Goal: Task Accomplishment & Management: Manage account settings

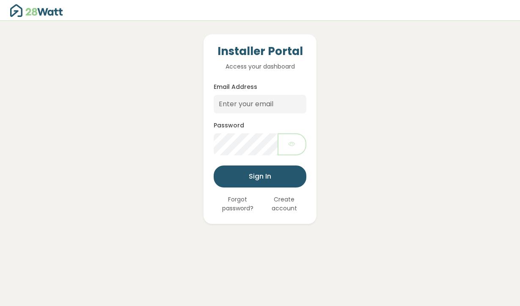
click at [232, 203] on button "Forgot password?" at bounding box center [238, 203] width 48 height 19
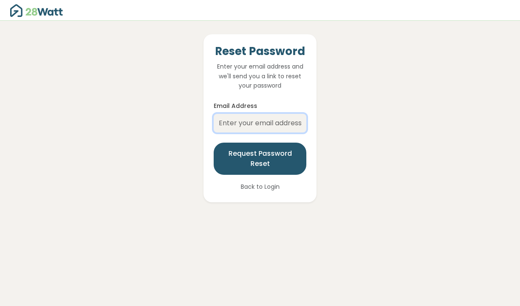
click at [261, 121] on input "Email Address" at bounding box center [260, 123] width 93 height 19
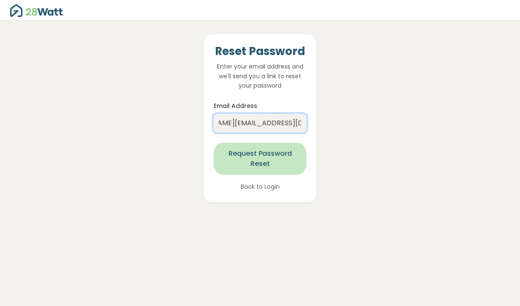
type input "janine.admin@thesolarbroker.net.au"
click at [256, 161] on button "Request Password Reset" at bounding box center [260, 159] width 93 height 32
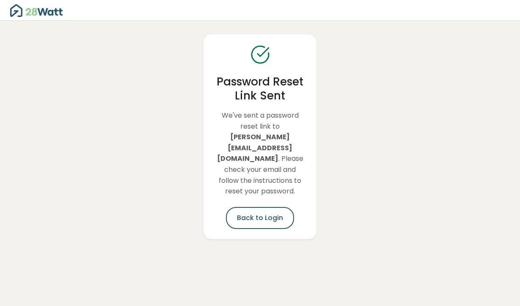
click at [264, 219] on div "Password Reset Link Sent We've sent a password reset link to janine.admin@theso…" at bounding box center [260, 136] width 113 height 205
click at [268, 211] on link "Back to Login" at bounding box center [260, 218] width 68 height 22
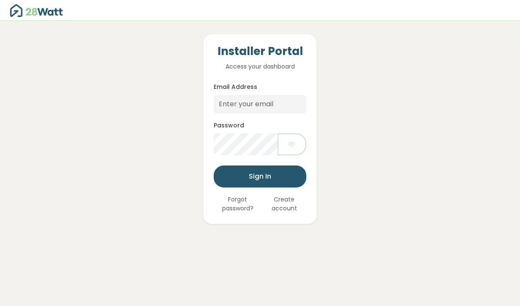
click at [266, 113] on form "Email Address Password Sign In Forgot password? Create account" at bounding box center [260, 148] width 93 height 132
click at [267, 105] on input "Email Address" at bounding box center [260, 104] width 93 height 19
type input "janine.admin@thesolarbroker.net.au"
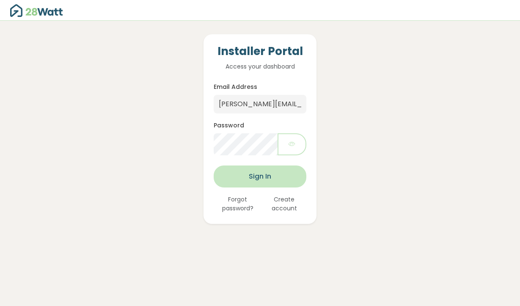
click at [304, 172] on button "Sign In" at bounding box center [260, 176] width 93 height 22
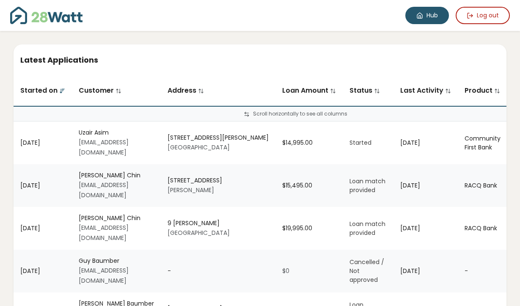
click at [414, 16] on link "Hub" at bounding box center [427, 15] width 44 height 17
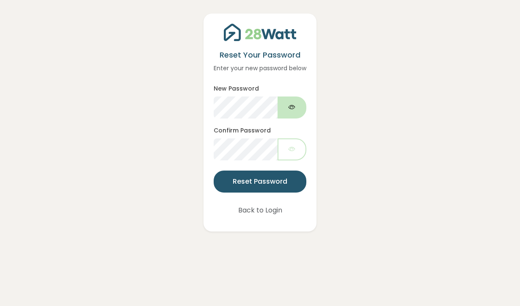
click at [284, 119] on button "button" at bounding box center [292, 108] width 29 height 22
click at [303, 160] on button "button" at bounding box center [292, 149] width 29 height 22
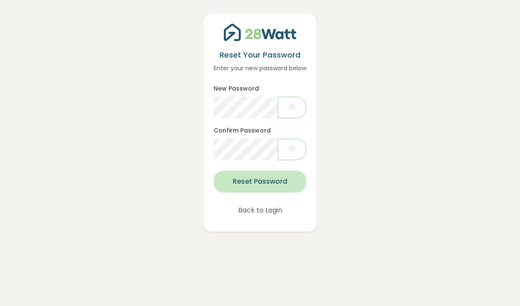
click at [282, 187] on button "Reset Password" at bounding box center [260, 182] width 93 height 22
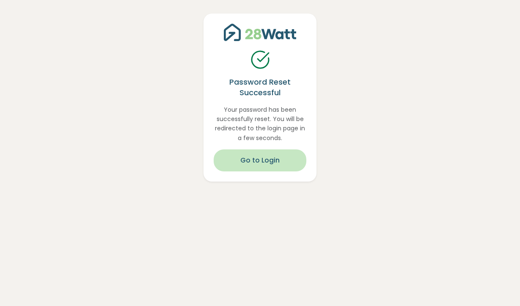
click at [272, 170] on button "Go to Login" at bounding box center [260, 160] width 93 height 22
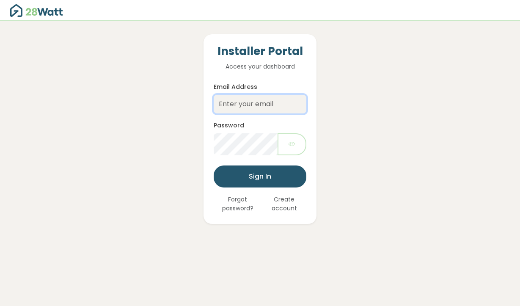
click at [259, 113] on input "Email Address" at bounding box center [260, 104] width 93 height 19
click at [246, 103] on input "Email Address" at bounding box center [260, 104] width 93 height 19
type input "janine.admin@thesolarbroker.net.au"
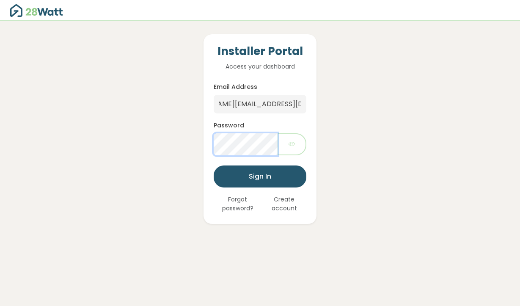
scroll to position [0, 0]
click at [294, 146] on icon "button" at bounding box center [292, 144] width 7 height 10
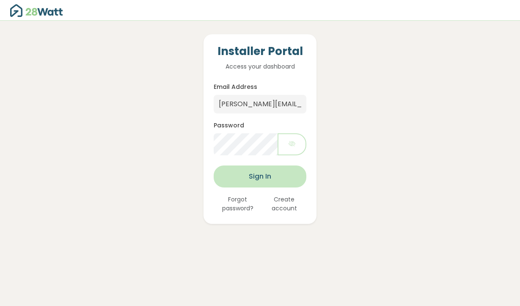
click at [290, 181] on button "Sign In" at bounding box center [260, 176] width 93 height 22
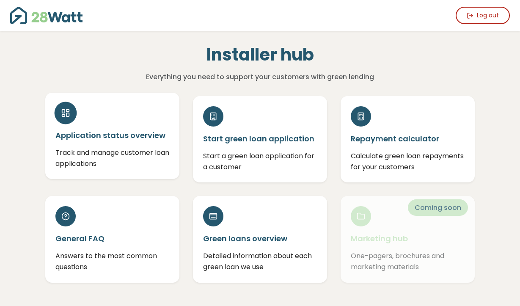
click at [137, 134] on h5 "Application status overview" at bounding box center [112, 135] width 114 height 11
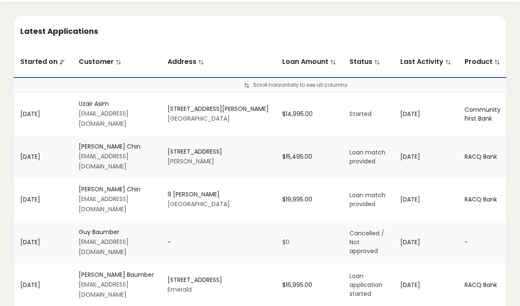
click at [290, 155] on td "$15,495.00" at bounding box center [309, 156] width 67 height 43
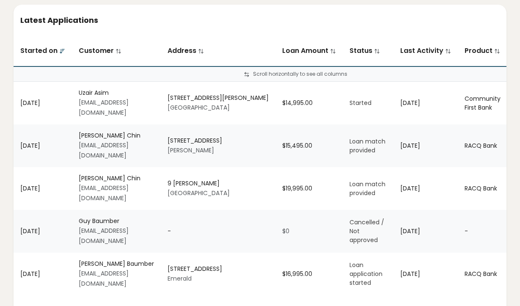
scroll to position [0, 41]
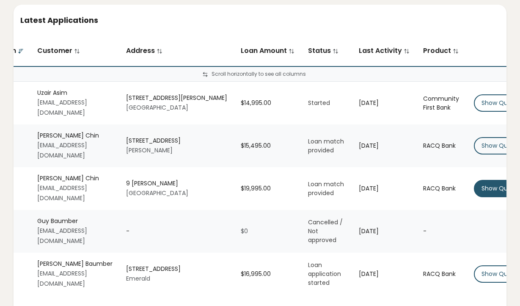
click at [474, 180] on button "Show Quote" at bounding box center [500, 188] width 52 height 17
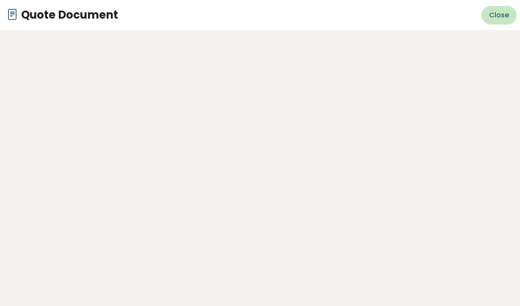
click at [505, 13] on span "Close" at bounding box center [499, 15] width 20 height 10
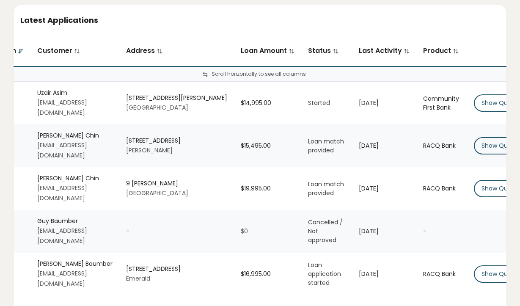
scroll to position [0, 0]
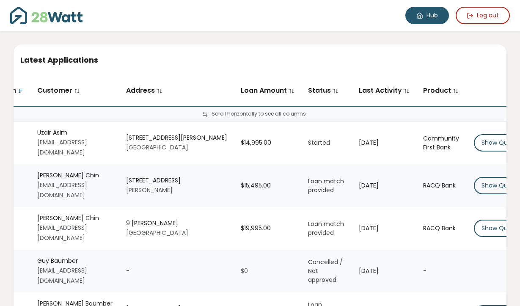
click at [413, 19] on link "Hub" at bounding box center [427, 15] width 44 height 17
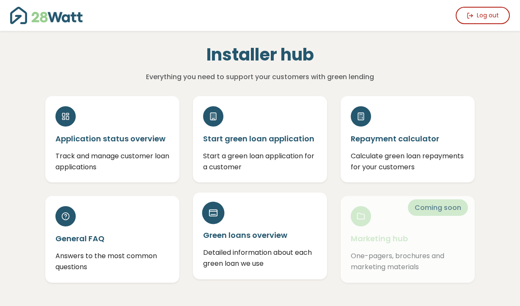
click at [268, 240] on h5 "Green loans overview" at bounding box center [260, 235] width 114 height 11
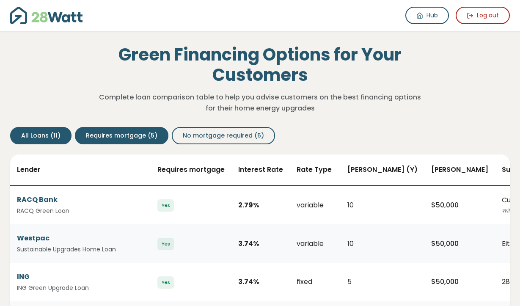
click at [127, 142] on button "Requires mortgage (5)" at bounding box center [122, 135] width 94 height 17
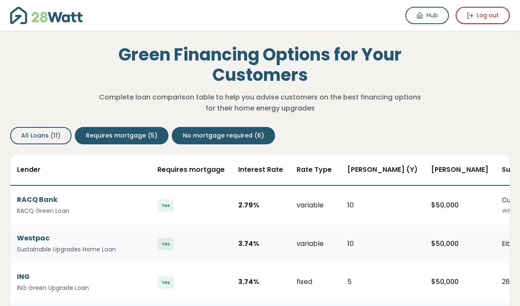
click at [245, 130] on button "No mortgage required (6)" at bounding box center [223, 135] width 103 height 17
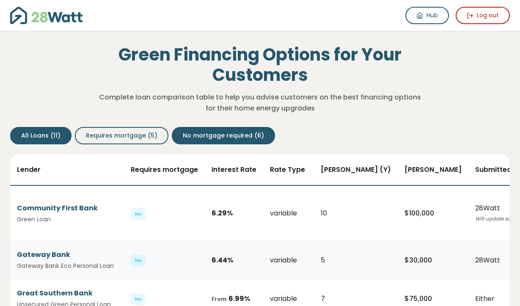
click at [55, 134] on span "All Loans (11)" at bounding box center [40, 135] width 39 height 9
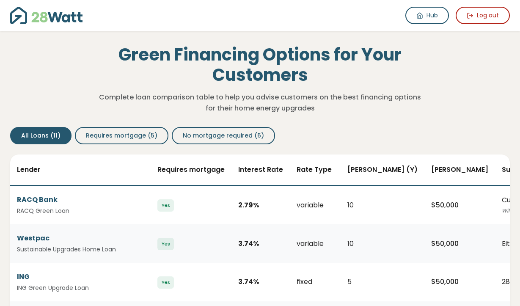
click at [427, 27] on div "Hub Log out Hub" at bounding box center [260, 15] width 520 height 31
click at [428, 24] on link "Hub" at bounding box center [427, 15] width 44 height 17
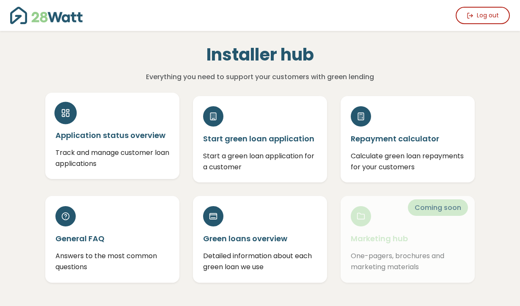
click at [134, 145] on div "Application status overview Track and manage customer loan applications" at bounding box center [112, 136] width 134 height 86
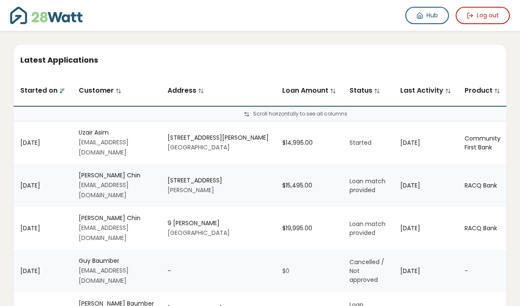
click at [77, 133] on td "Uzair Asim uzair@thesolarbroker.net.au" at bounding box center [116, 142] width 89 height 43
click at [86, 132] on div "Uzair Asim" at bounding box center [116, 132] width 75 height 9
click at [424, 19] on link "Hub" at bounding box center [427, 15] width 44 height 17
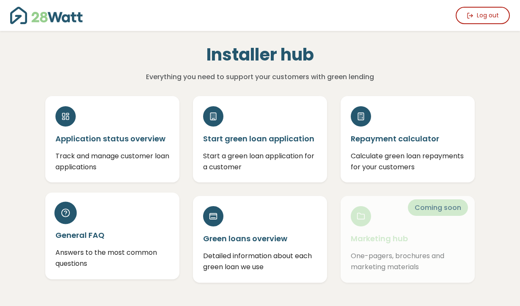
click at [107, 240] on h5 "General FAQ" at bounding box center [112, 235] width 114 height 11
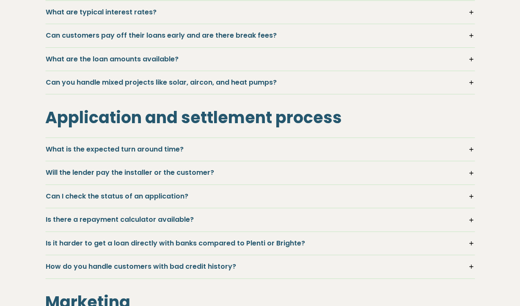
scroll to position [413, 0]
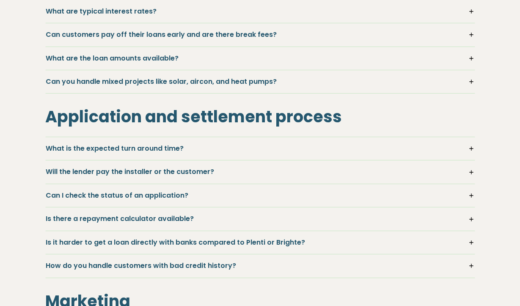
click at [154, 151] on h5 "What is the expected turn around time?" at bounding box center [260, 148] width 429 height 9
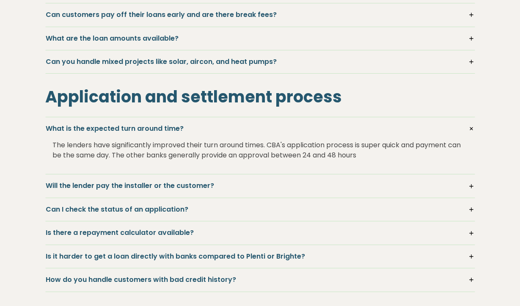
scroll to position [439, 0]
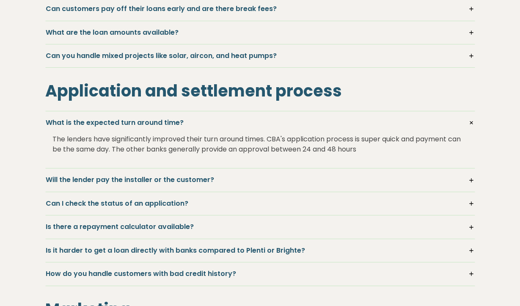
click at [197, 187] on div "Will the lender pay the installer or the customer? This depends on the lender C…" at bounding box center [260, 179] width 430 height 23
click at [192, 175] on h5 "Will the lender pay the installer or the customer?" at bounding box center [260, 179] width 429 height 9
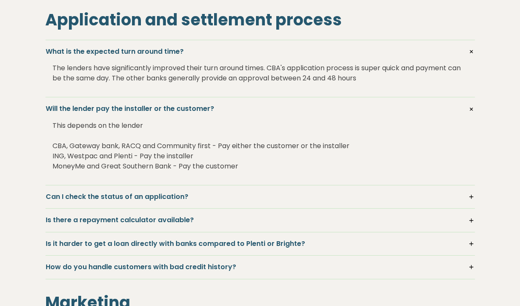
scroll to position [526, 0]
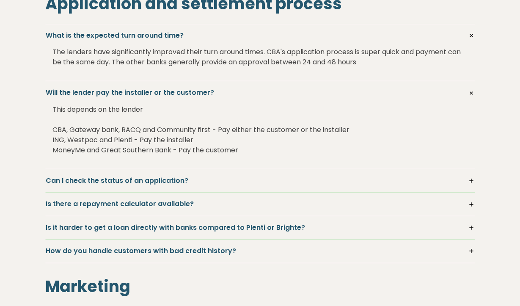
click at [169, 185] on h5 "Can I check the status of an application?" at bounding box center [260, 180] width 429 height 9
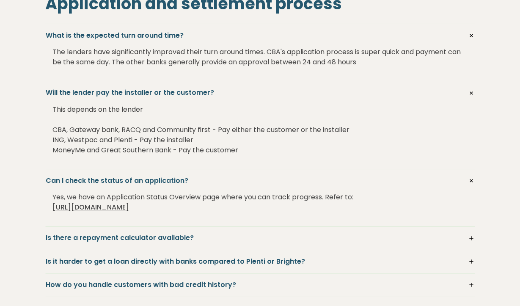
click at [129, 208] on link "https://28watt.com.au/installers/dashboard" at bounding box center [90, 207] width 77 height 10
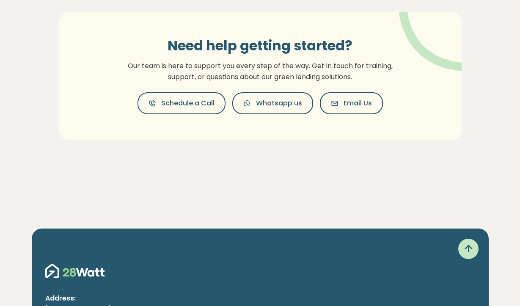
scroll to position [1301, 0]
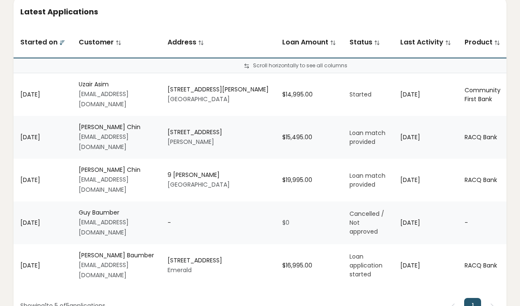
click at [197, 90] on div "[STREET_ADDRESS][PERSON_NAME]" at bounding box center [218, 94] width 101 height 19
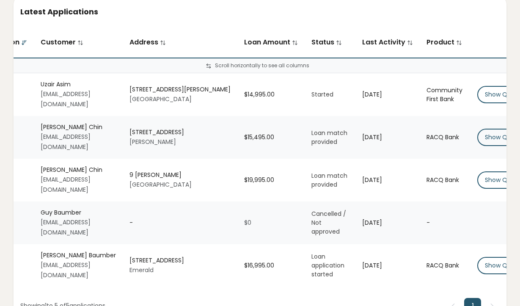
scroll to position [0, 41]
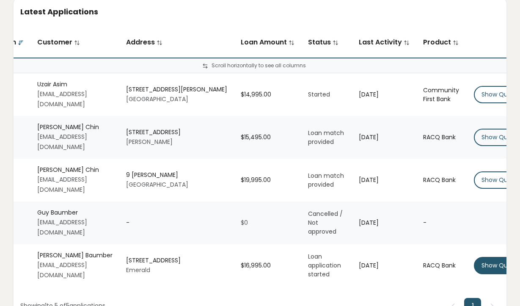
click at [474, 257] on button "Show Quote" at bounding box center [500, 265] width 52 height 17
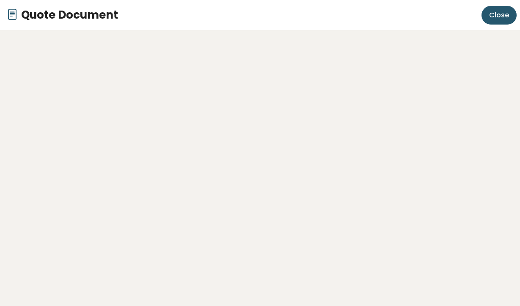
click at [509, 4] on div "Quote Document Close" at bounding box center [260, 15] width 520 height 30
click at [509, 12] on button "Close" at bounding box center [499, 15] width 35 height 19
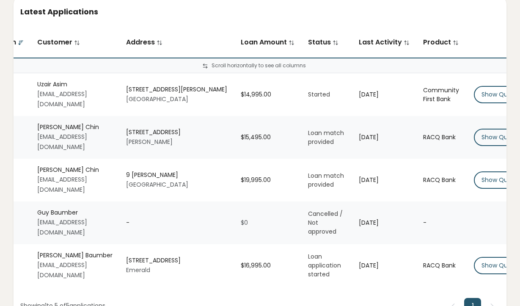
click at [416, 159] on td "RACQ Bank" at bounding box center [441, 180] width 51 height 43
click at [308, 171] on span "Loan match provided" at bounding box center [326, 179] width 36 height 17
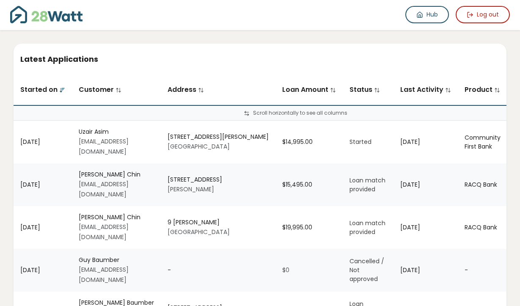
scroll to position [0, 0]
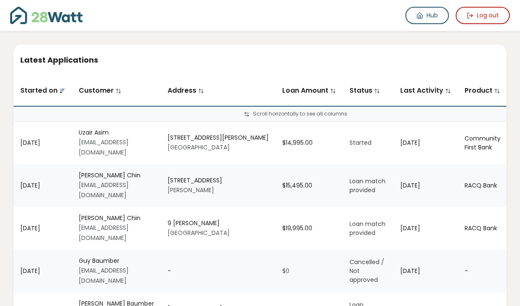
click at [34, 22] on img at bounding box center [46, 15] width 72 height 17
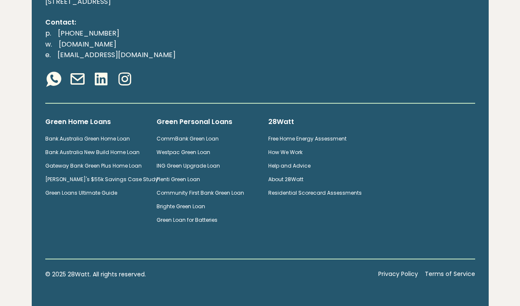
scroll to position [558, 0]
click at [273, 154] on link "How We Work" at bounding box center [285, 152] width 34 height 7
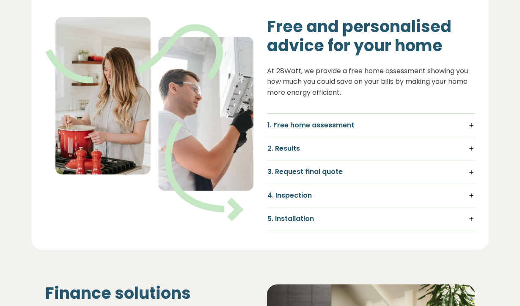
scroll to position [321, 0]
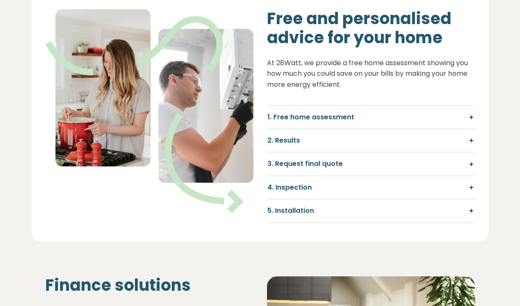
click at [300, 146] on div "2. Results We'll show you which upgrades are available to your home, how much t…" at bounding box center [371, 140] width 208 height 23
click at [309, 168] on h5 "3. Request final quote" at bounding box center [371, 163] width 207 height 9
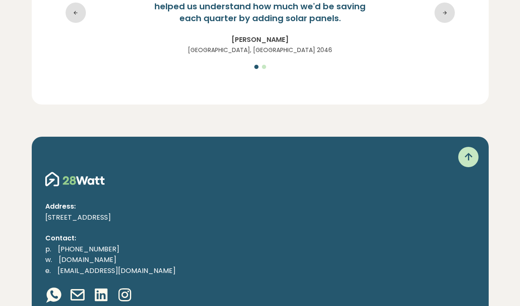
scroll to position [1750, 0]
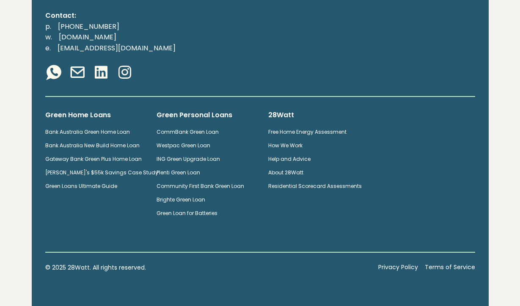
click at [277, 160] on link "Help and Advice" at bounding box center [289, 158] width 42 height 7
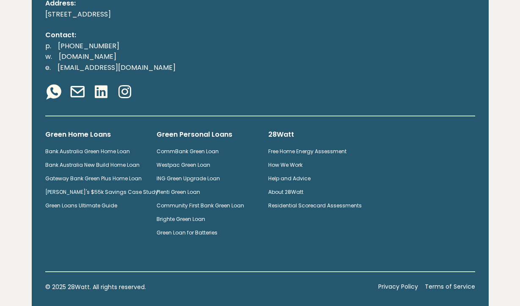
scroll to position [1531, 0]
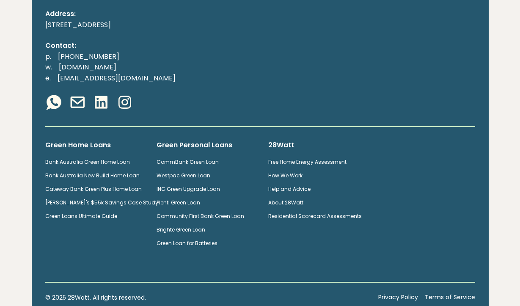
click at [345, 94] on div at bounding box center [260, 103] width 430 height 19
